Goal: Information Seeking & Learning: Learn about a topic

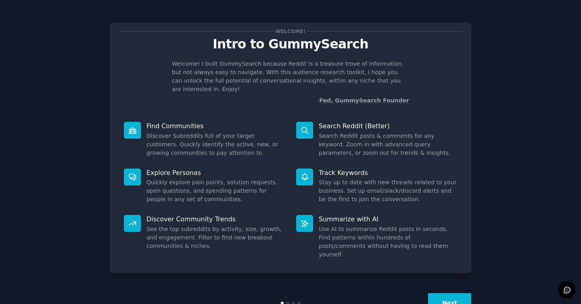
click at [458, 293] on button "Next" at bounding box center [449, 303] width 43 height 20
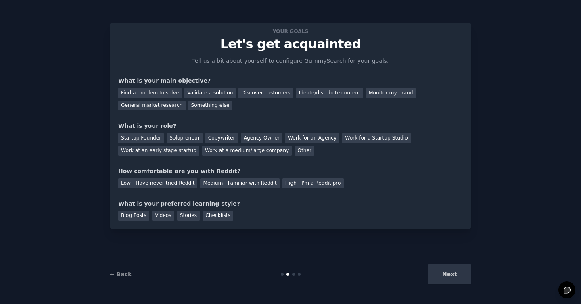
click at [438, 273] on div "Next" at bounding box center [411, 275] width 121 height 20
click at [201, 94] on div "Validate a solution" at bounding box center [209, 93] width 51 height 10
click at [218, 136] on div "Copywriter" at bounding box center [221, 138] width 33 height 10
click at [209, 137] on div "Copywriter" at bounding box center [221, 138] width 33 height 10
click at [173, 139] on div "Solopreneur" at bounding box center [185, 138] width 36 height 10
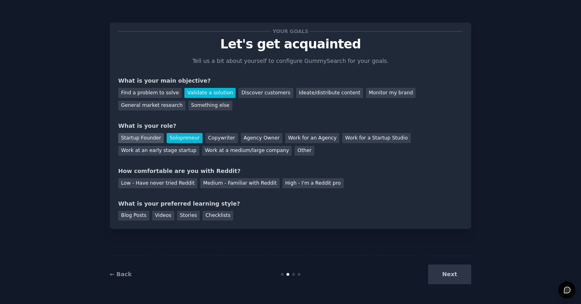
click at [150, 139] on div "Startup Founder" at bounding box center [141, 138] width 46 height 10
click at [211, 216] on div "Checklists" at bounding box center [218, 216] width 31 height 10
click at [189, 217] on div "Stories" at bounding box center [188, 216] width 23 height 10
click at [161, 213] on div "Videos" at bounding box center [163, 216] width 22 height 10
click at [134, 215] on div "Blog Posts" at bounding box center [133, 216] width 31 height 10
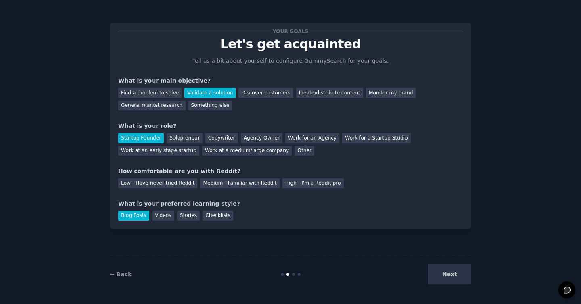
click at [459, 275] on div "Next" at bounding box center [411, 275] width 121 height 20
click at [252, 185] on div "Medium - Familiar with Reddit" at bounding box center [239, 183] width 79 height 10
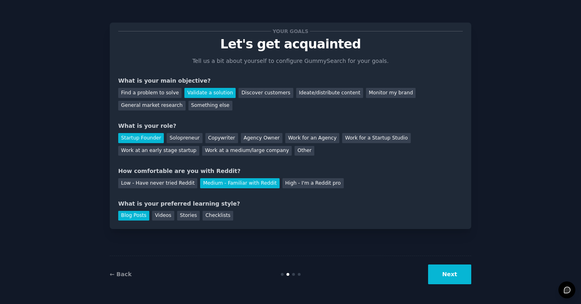
click at [309, 188] on div "Your goals Let's get acquainted Tell us a bit about yourself to configure Gummy…" at bounding box center [290, 126] width 345 height 190
click at [298, 184] on div "High - I'm a Reddit pro" at bounding box center [313, 183] width 61 height 10
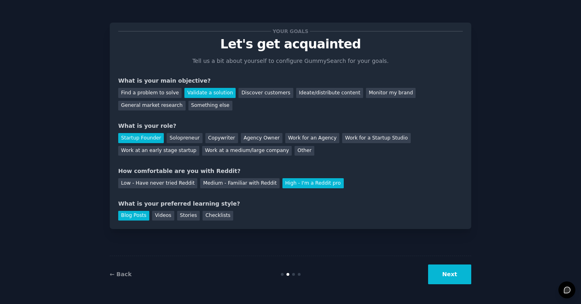
click at [454, 277] on button "Next" at bounding box center [449, 275] width 43 height 20
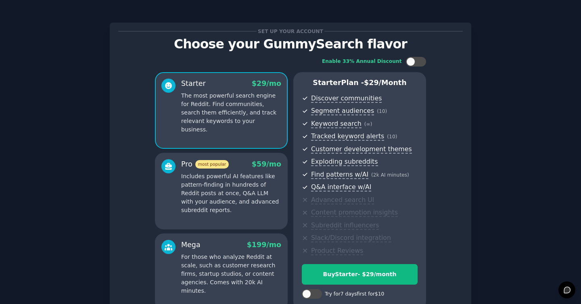
scroll to position [83, 0]
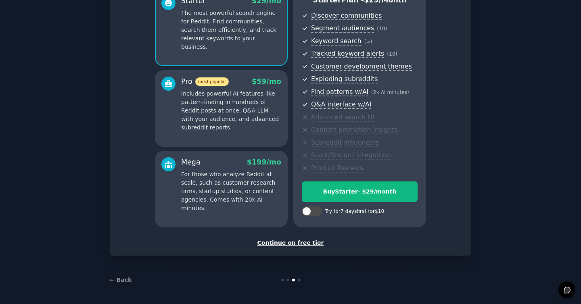
click at [304, 243] on div "Continue on free tier" at bounding box center [290, 243] width 345 height 8
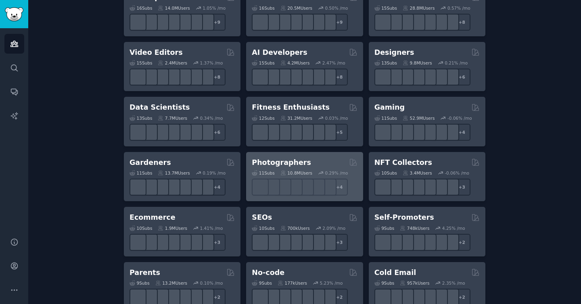
scroll to position [281, 0]
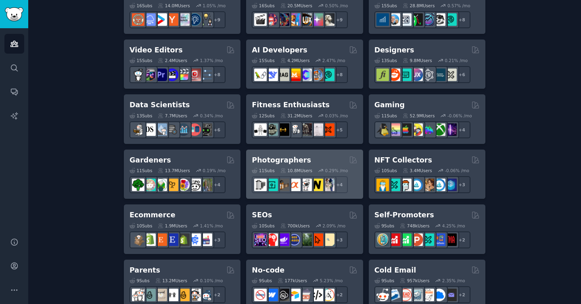
click at [300, 157] on div "Photographers" at bounding box center [304, 160] width 105 height 10
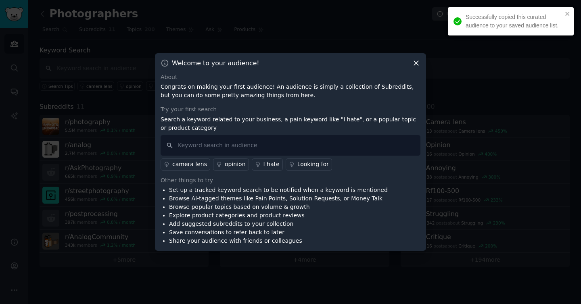
click at [419, 64] on icon at bounding box center [416, 63] width 8 height 8
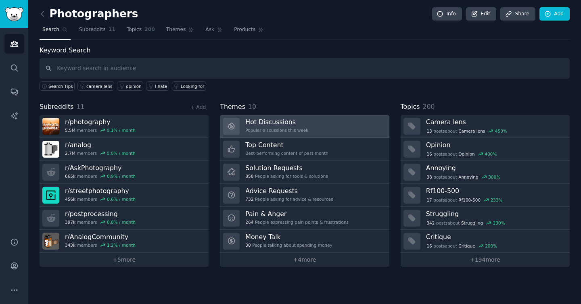
click at [315, 121] on link "Hot Discussions Popular discussions this week" at bounding box center [304, 126] width 169 height 23
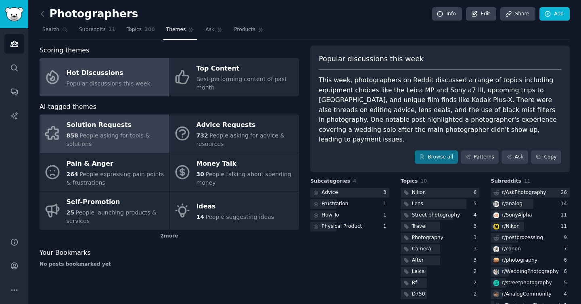
click at [126, 137] on span "People asking for tools & solutions" at bounding box center [109, 139] width 84 height 15
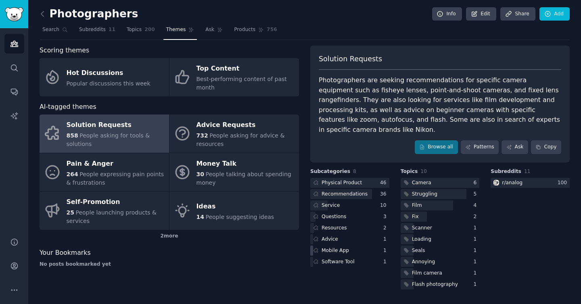
click at [344, 247] on div "Mobile App" at bounding box center [335, 250] width 27 height 7
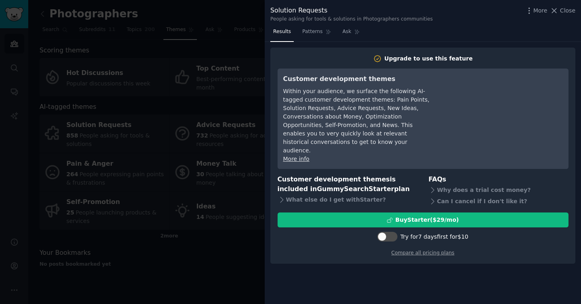
click at [247, 259] on div at bounding box center [290, 152] width 581 height 304
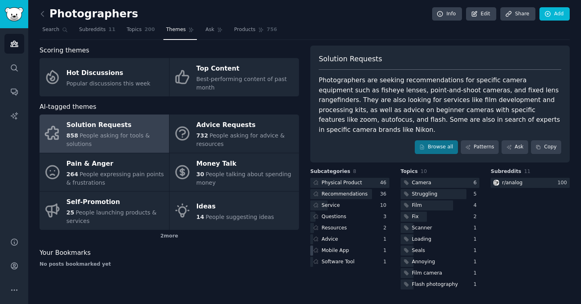
click at [335, 247] on div "Mobile App" at bounding box center [335, 250] width 27 height 7
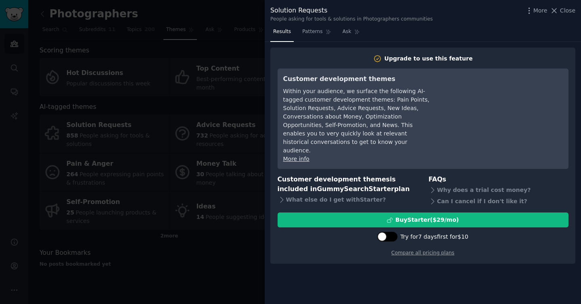
click at [392, 232] on div at bounding box center [387, 237] width 20 height 10
checkbox input "true"
click at [438, 184] on div "Why does a trial cost money?" at bounding box center [499, 189] width 140 height 11
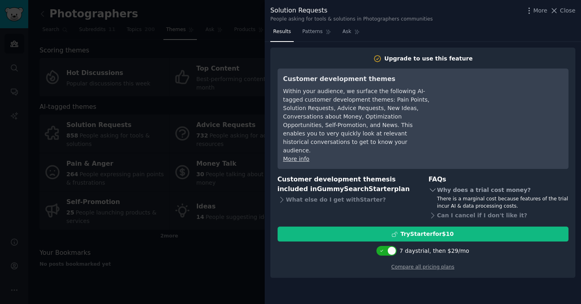
click at [438, 184] on div "Why does a trial cost money?" at bounding box center [499, 189] width 140 height 11
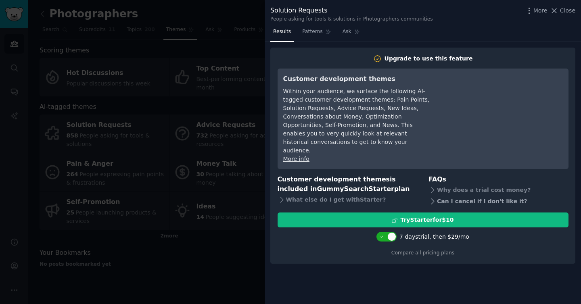
click at [437, 196] on div "Can I cancel if I don't like it?" at bounding box center [499, 201] width 140 height 11
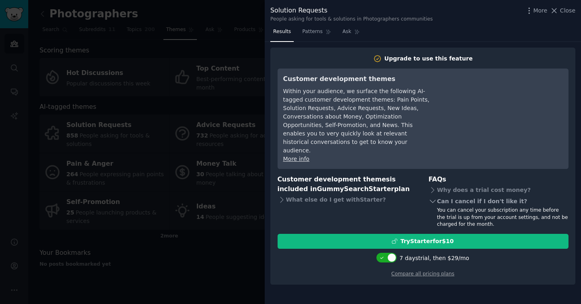
click at [437, 196] on div "Can I cancel if I don't like it?" at bounding box center [499, 201] width 140 height 11
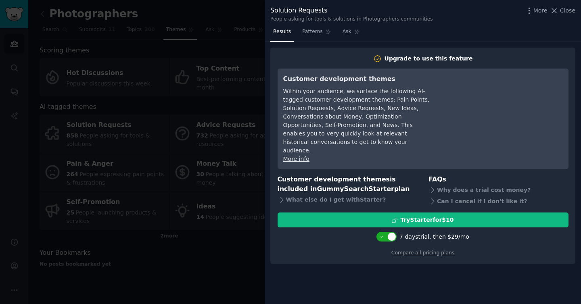
click at [230, 226] on div at bounding box center [290, 152] width 581 height 304
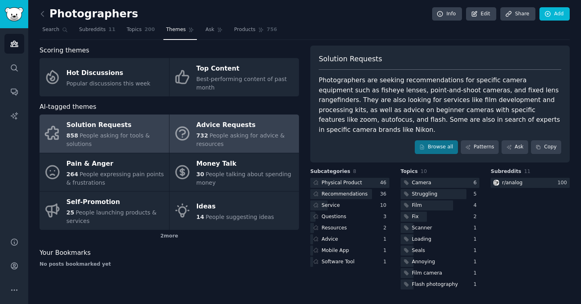
click at [239, 131] on div "Advice Requests" at bounding box center [246, 125] width 98 height 13
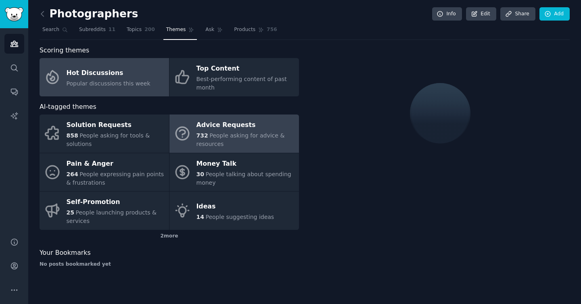
click at [127, 84] on span "Popular discussions this week" at bounding box center [109, 83] width 84 height 6
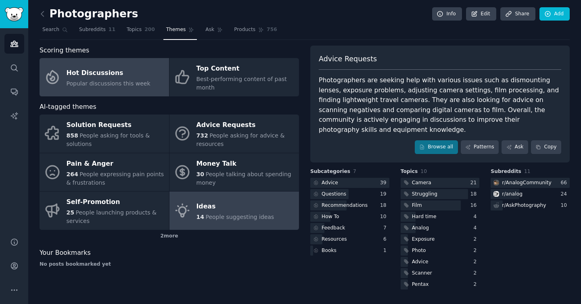
click at [215, 202] on div "Ideas" at bounding box center [236, 206] width 78 height 13
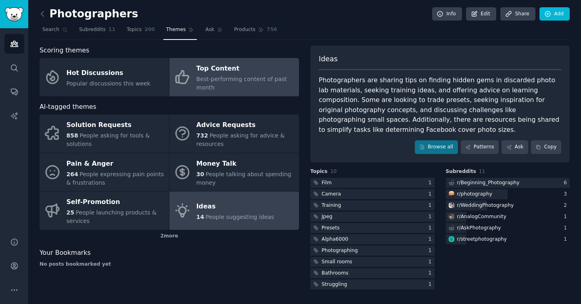
click at [211, 81] on span "Best-performing content of past month" at bounding box center [242, 83] width 90 height 15
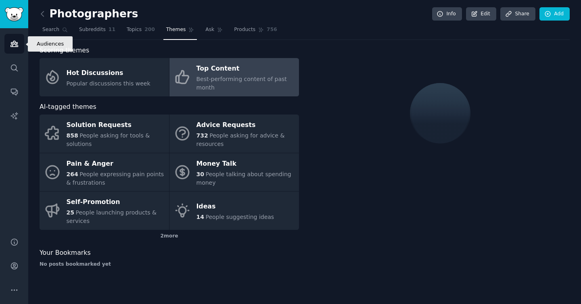
click at [12, 44] on icon "Sidebar" at bounding box center [13, 44] width 7 height 6
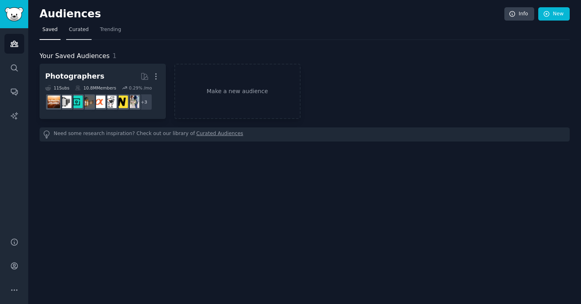
click at [82, 35] on link "Curated" at bounding box center [78, 31] width 25 height 17
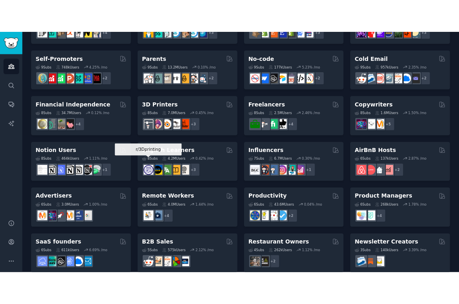
scroll to position [342, 0]
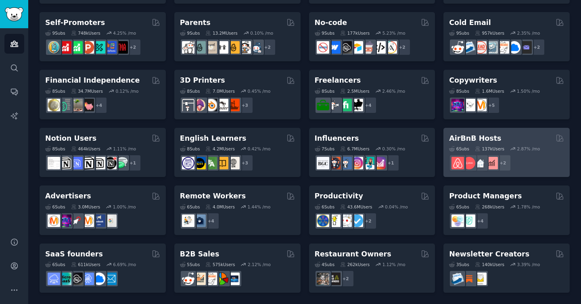
click at [478, 141] on h2 "AirBnB Hosts" at bounding box center [475, 139] width 52 height 10
